Goal: Task Accomplishment & Management: Manage account settings

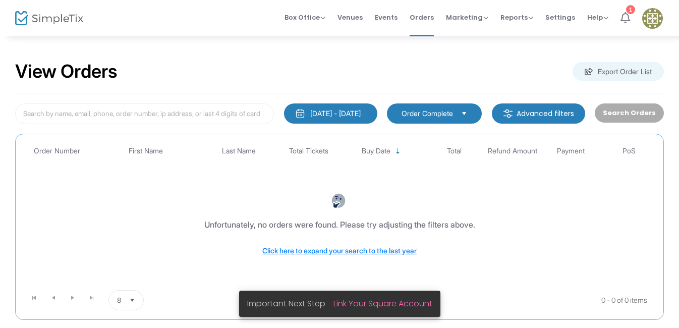
click at [626, 14] on icon at bounding box center [625, 17] width 10 height 11
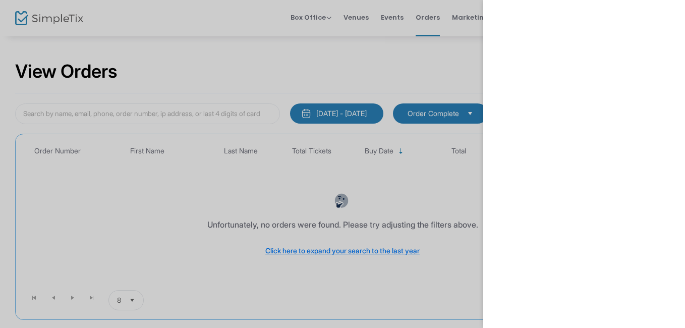
click at [414, 68] on div at bounding box center [342, 164] width 685 height 328
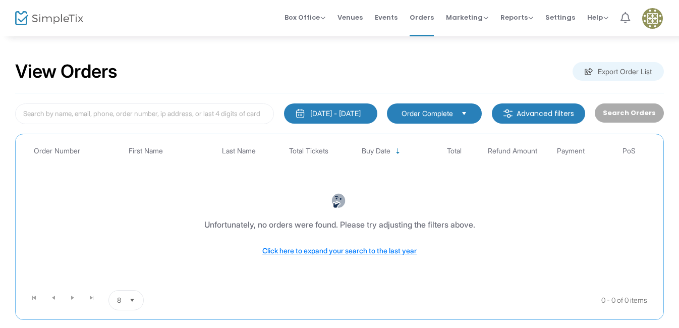
click at [626, 21] on icon at bounding box center [625, 17] width 10 height 11
click at [655, 16] on img at bounding box center [652, 18] width 21 height 21
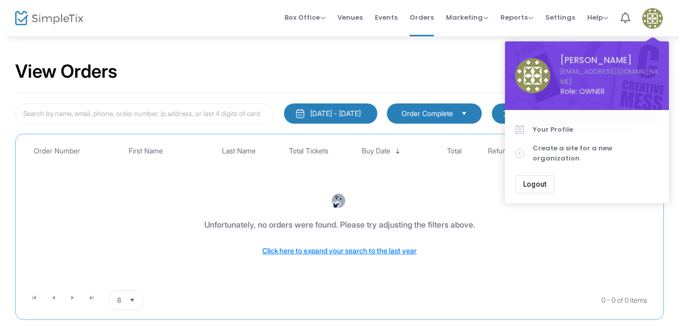
click at [454, 77] on div "View Orders Export Order List" at bounding box center [339, 71] width 648 height 43
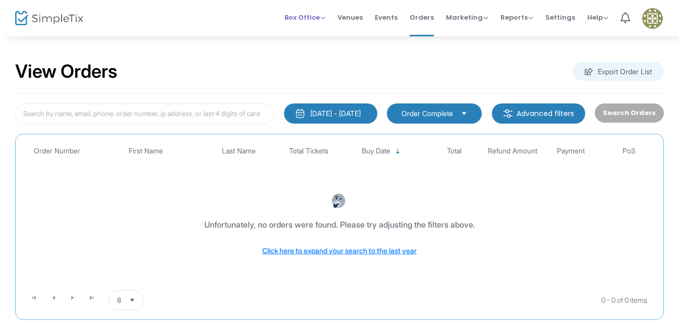
click at [302, 18] on span "Box Office" at bounding box center [304, 18] width 41 height 10
click at [306, 28] on li "Sell Tickets" at bounding box center [320, 34] width 72 height 20
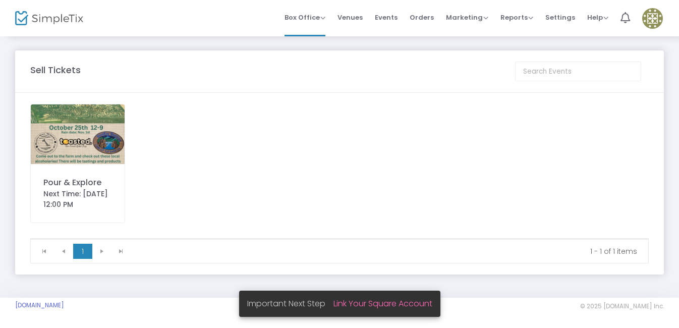
click at [75, 148] on img at bounding box center [78, 133] width 94 height 59
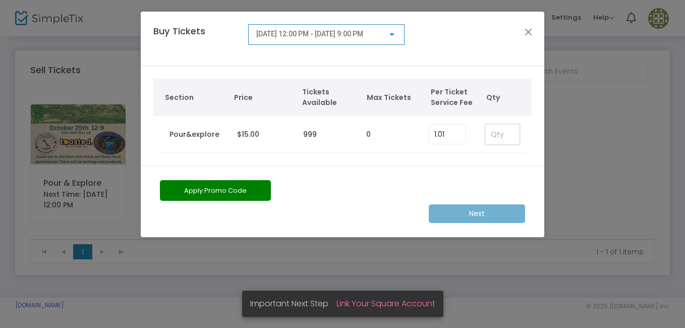
click at [497, 130] on input at bounding box center [502, 134] width 33 height 19
type input "1"
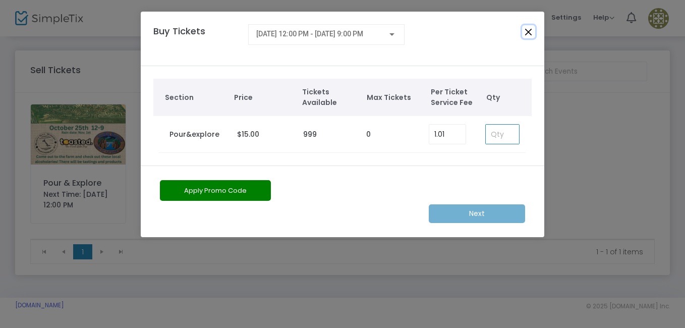
click at [526, 34] on button "Close" at bounding box center [528, 31] width 13 height 13
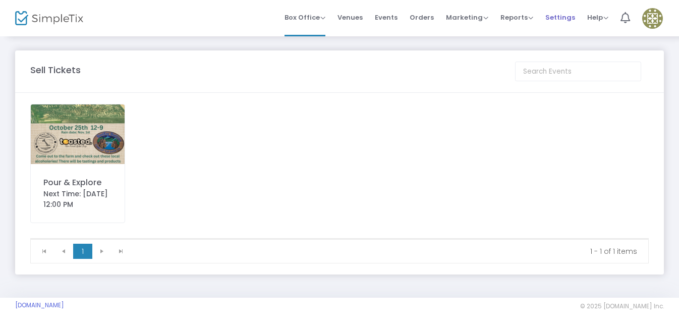
click at [569, 17] on span "Settings" at bounding box center [560, 18] width 30 height 26
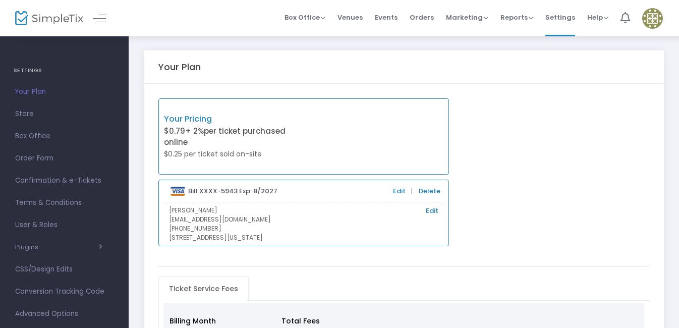
click at [513, 135] on div "Your Pricing $0.79 + 2% per ticket purchased online $0.25 per ticket sold on-si…" at bounding box center [403, 172] width 501 height 148
click at [45, 93] on span "Your Plan" at bounding box center [64, 91] width 98 height 13
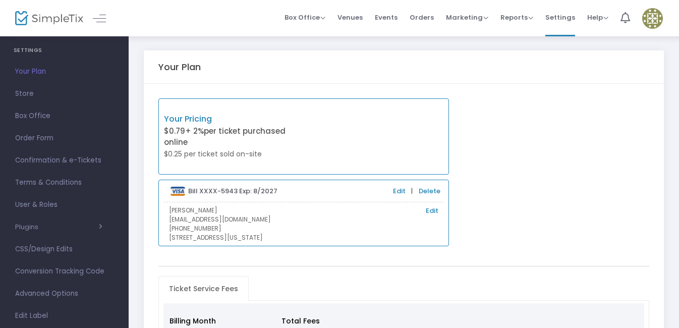
click at [489, 161] on div "Your Pricing $0.79 + 2% per ticket purchased online $0.25 per ticket sold on-si…" at bounding box center [403, 172] width 501 height 148
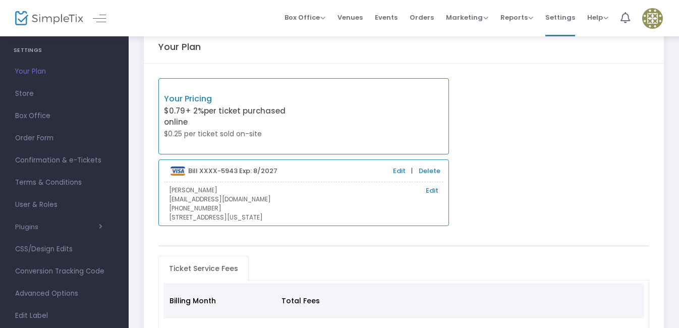
scroll to position [0, 0]
